Goal: Task Accomplishment & Management: Manage account settings

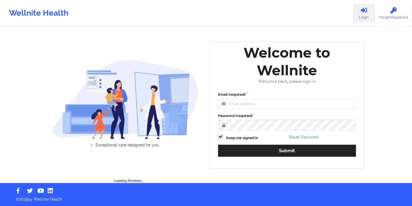
click at [246, 110] on div "Email (required) Password (required) Keep me signed in Reset Password Submit" at bounding box center [287, 126] width 146 height 77
click at [247, 106] on input "Email (required)" at bounding box center [287, 104] width 138 height 11
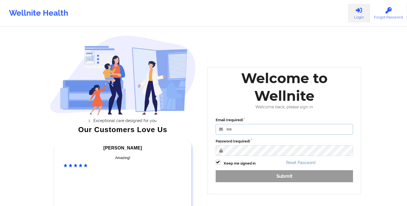
type input "wayne@wellnite.com"
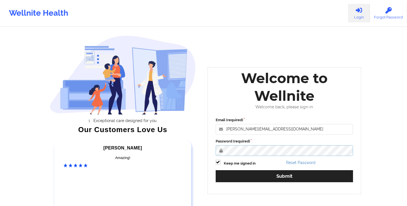
click at [216, 170] on button "Submit" at bounding box center [285, 176] width 138 height 12
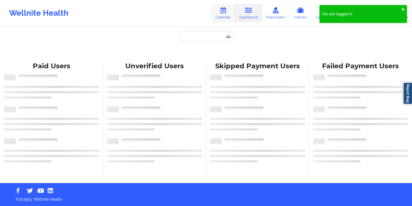
click at [222, 16] on link "Calendar" at bounding box center [223, 13] width 24 height 18
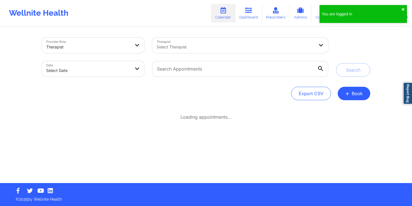
drag, startPoint x: 300, startPoint y: 38, endPoint x: 301, endPoint y: 43, distance: 5.3
click at [300, 38] on div "Select Therapist" at bounding box center [233, 46] width 163 height 16
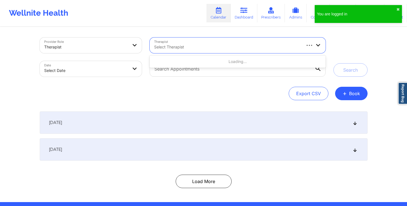
click at [301, 44] on div "Select Therapist" at bounding box center [225, 46] width 151 height 16
click at [315, 42] on div at bounding box center [313, 46] width 25 height 16
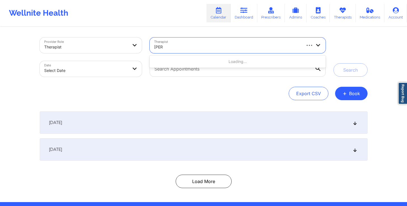
type input "amy"
click at [88, 31] on div "Provider Role Therapist Therapist Select Therapist Date Select Date Search Expo…" at bounding box center [204, 114] width 336 height 175
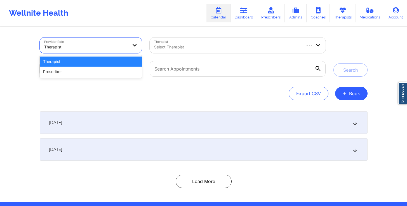
click at [87, 45] on div at bounding box center [86, 47] width 84 height 7
click at [86, 72] on div "Prescriber" at bounding box center [91, 72] width 102 height 10
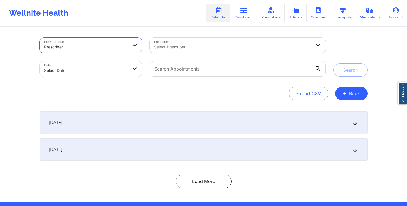
drag, startPoint x: 193, startPoint y: 53, endPoint x: 195, endPoint y: 50, distance: 3.3
click at [195, 50] on div "Select Prescriber" at bounding box center [231, 46] width 163 height 16
type input "amy"
click at [242, 18] on link "Dashboard" at bounding box center [244, 13] width 27 height 18
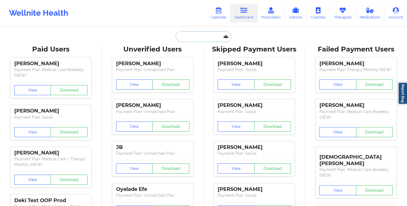
click at [204, 40] on input "text" at bounding box center [203, 36] width 55 height 11
paste input "[EMAIL_ADDRESS][PERSON_NAME][DOMAIN_NAME]"
type input "[EMAIL_ADDRESS][PERSON_NAME][DOMAIN_NAME]"
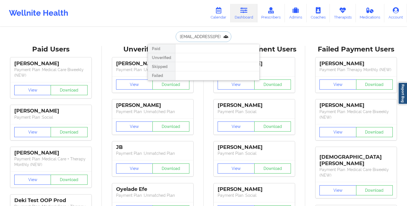
scroll to position [0, 5]
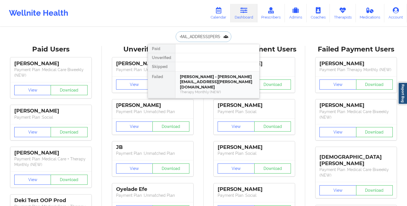
click at [193, 83] on div "[PERSON_NAME] - [PERSON_NAME][EMAIL_ADDRESS][PERSON_NAME][DOMAIN_NAME]" at bounding box center [217, 82] width 75 height 16
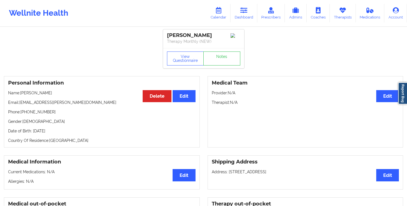
click at [158, 100] on button "Delete" at bounding box center [157, 96] width 29 height 12
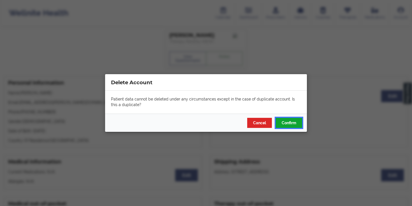
click at [294, 124] on button "Confirm" at bounding box center [288, 123] width 26 height 10
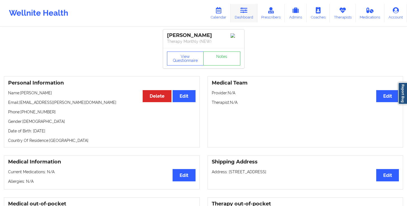
click at [243, 17] on link "Dashboard" at bounding box center [244, 13] width 27 height 18
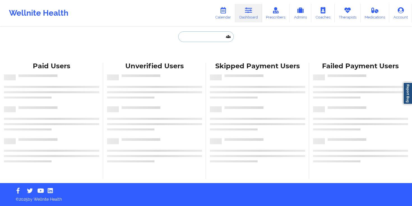
click at [195, 37] on input "text" at bounding box center [205, 36] width 55 height 11
click at [202, 35] on input "text" at bounding box center [205, 36] width 55 height 11
click at [196, 34] on input "text" at bounding box center [205, 36] width 55 height 11
click at [196, 35] on input "text" at bounding box center [205, 36] width 55 height 11
paste input "[EMAIL_ADDRESS][PERSON_NAME][DOMAIN_NAME]"
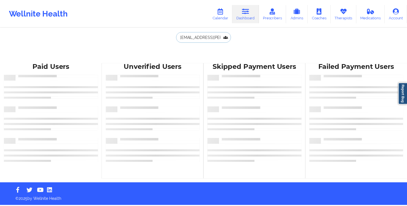
scroll to position [0, 5]
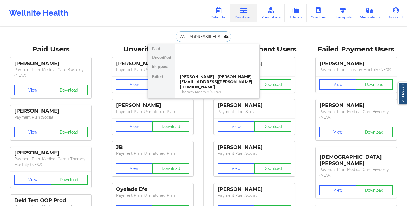
type input "[EMAIL_ADDRESS][PERSON_NAME][DOMAIN_NAME]"
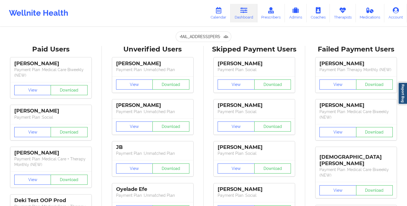
scroll to position [0, 0]
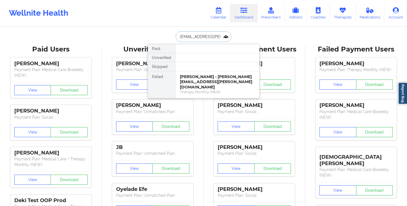
click at [219, 36] on input "[EMAIL_ADDRESS][PERSON_NAME][DOMAIN_NAME]" at bounding box center [203, 36] width 55 height 11
